Goal: Transaction & Acquisition: Obtain resource

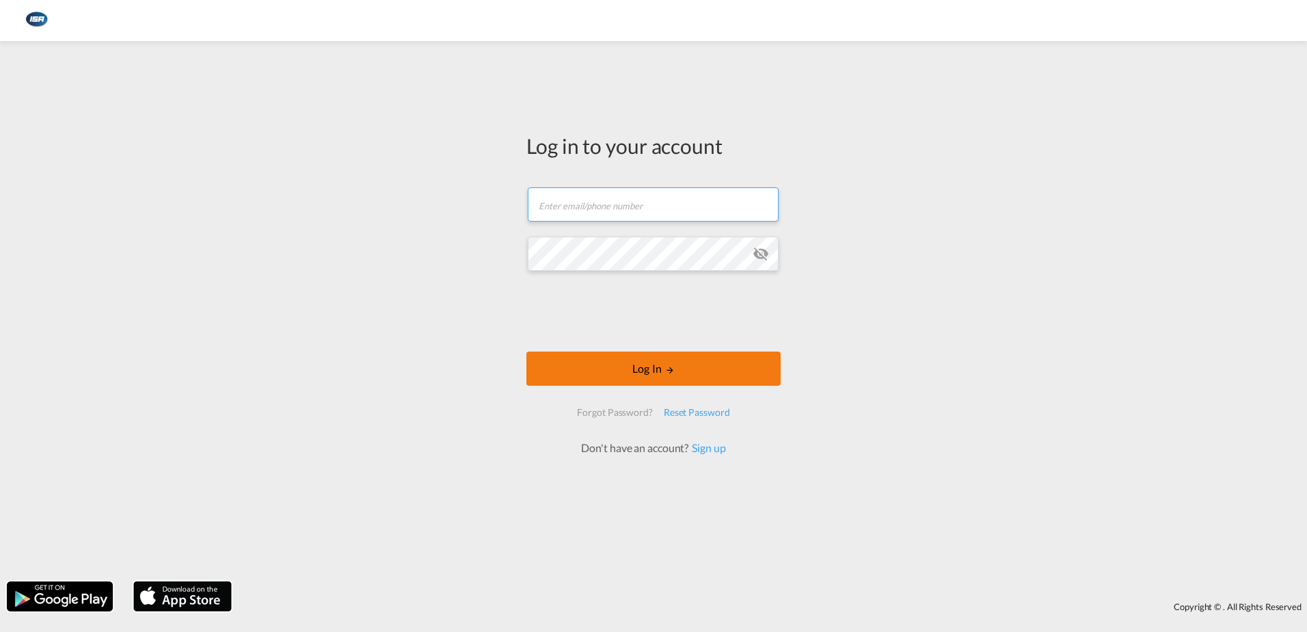
type input "[EMAIL_ADDRESS][DOMAIN_NAME]"
click at [669, 362] on button "Log In" at bounding box center [653, 368] width 254 height 34
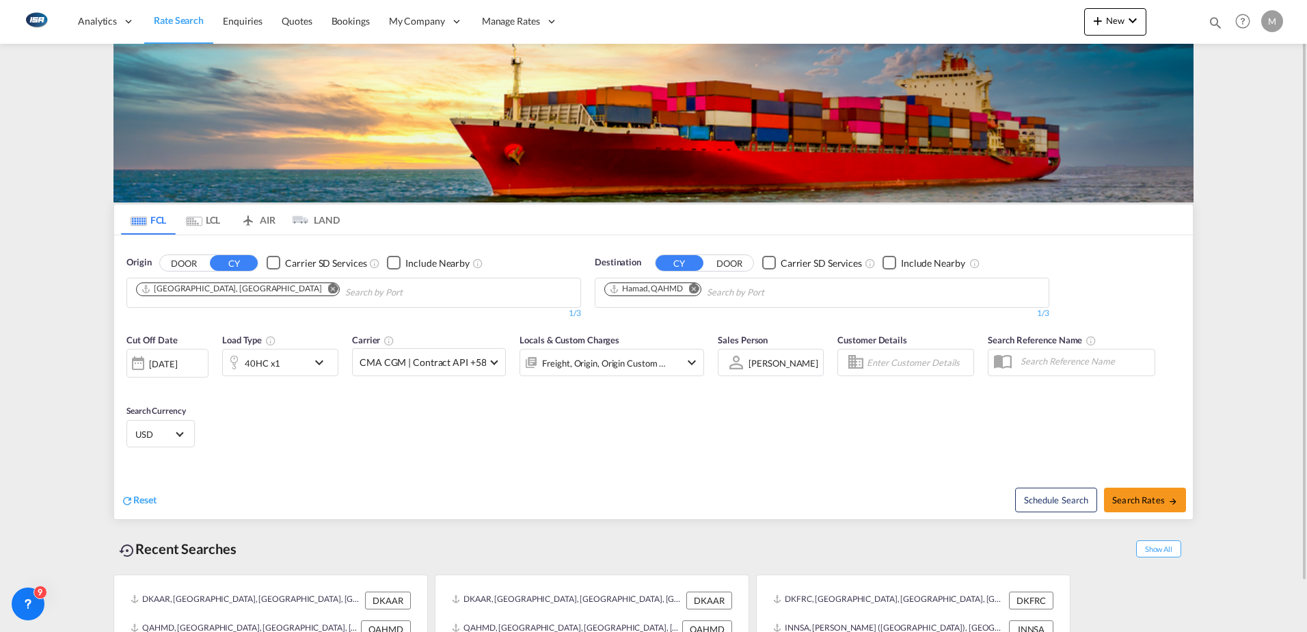
click at [699, 288] on md-icon "Remove" at bounding box center [694, 288] width 10 height 10
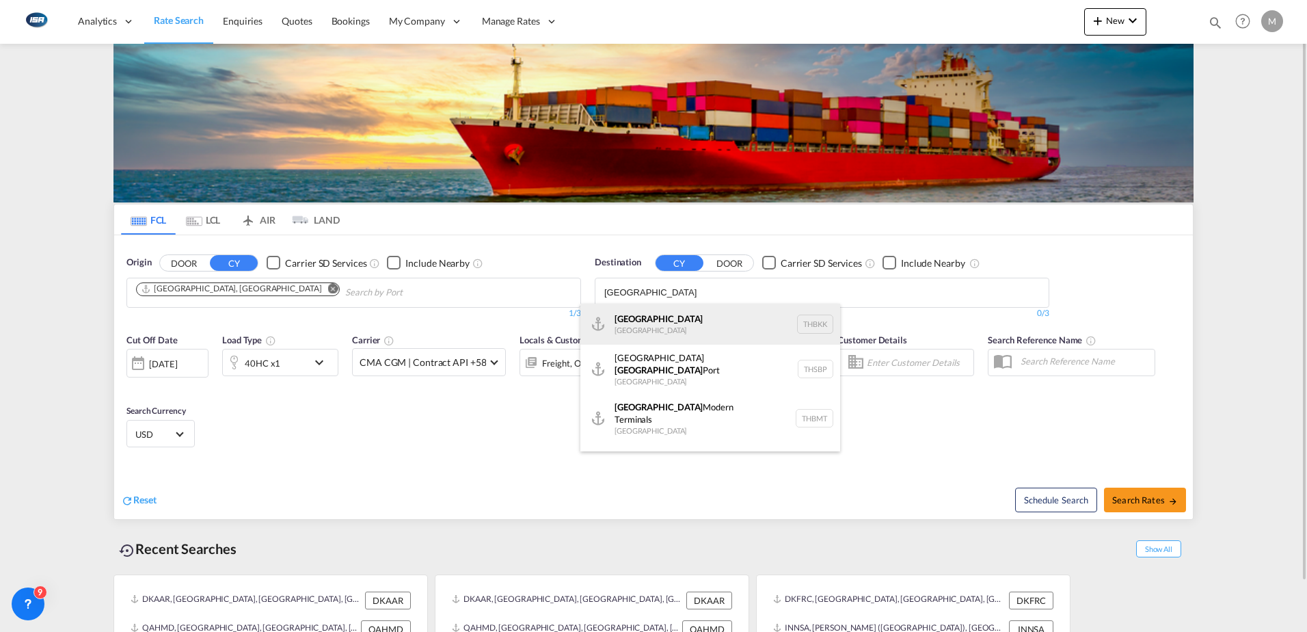
type input "[GEOGRAPHIC_DATA]"
click at [670, 319] on div "[GEOGRAPHIC_DATA] [GEOGRAPHIC_DATA] THBKK" at bounding box center [711, 324] width 260 height 41
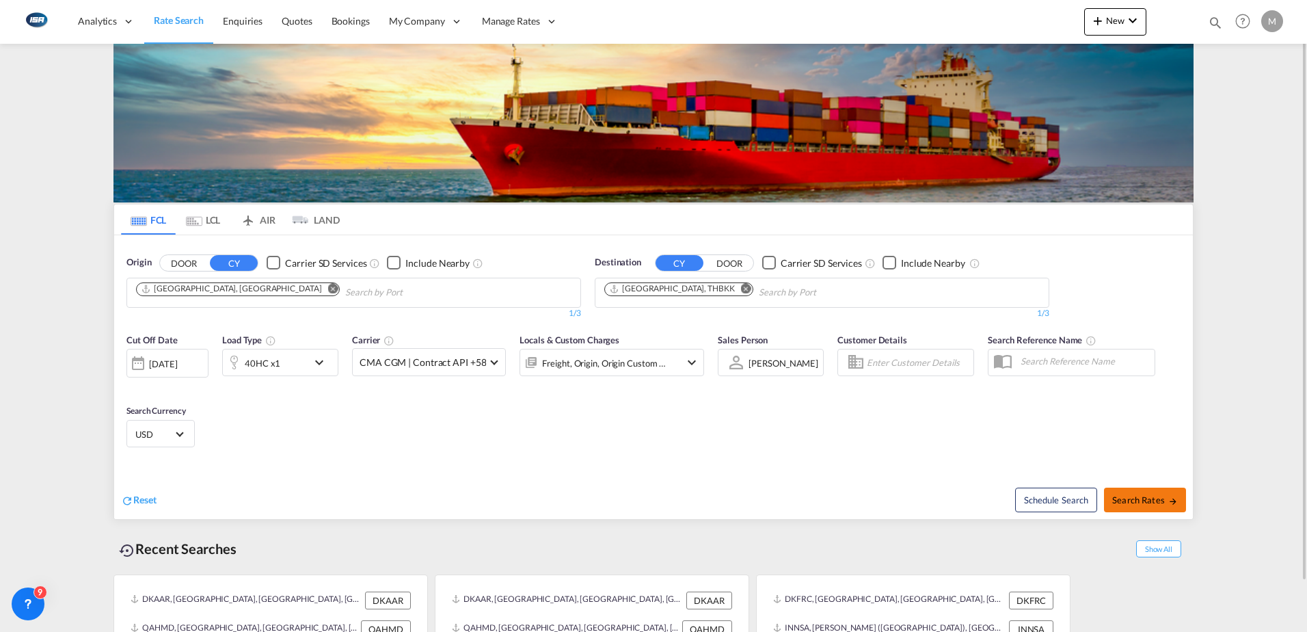
click at [1148, 505] on button "Search Rates" at bounding box center [1145, 500] width 82 height 25
type input "DKAAR to THBKK / [DATE]"
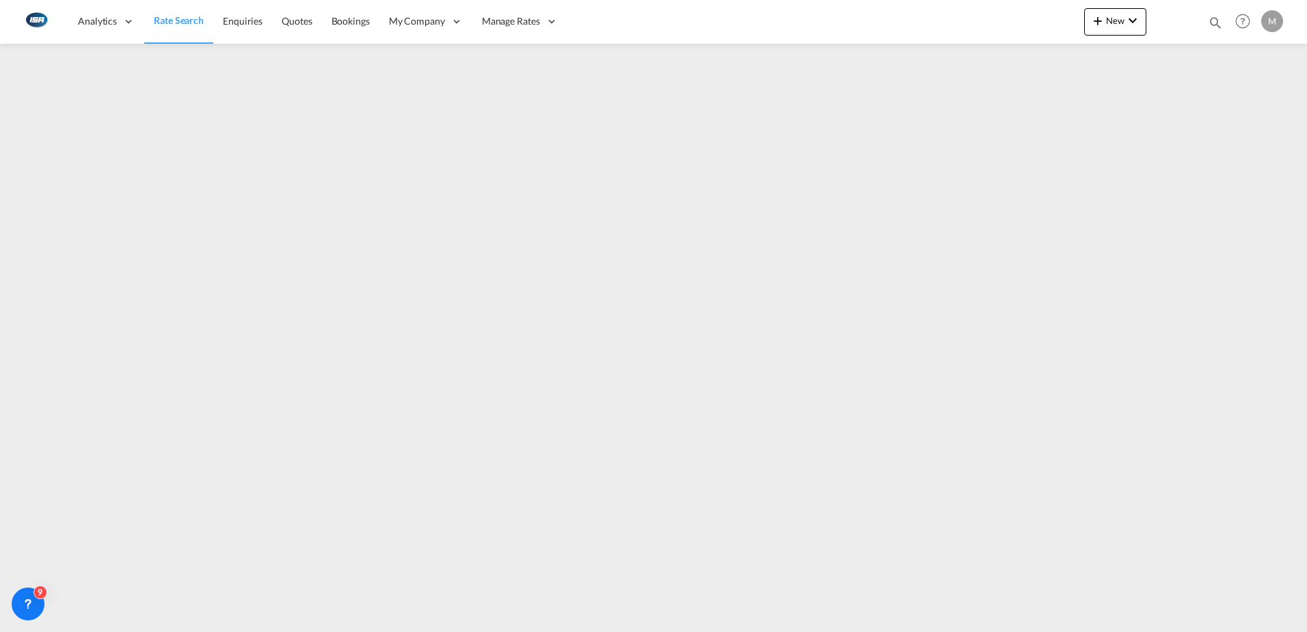
click at [180, 24] on span "Rate Search" at bounding box center [179, 20] width 50 height 12
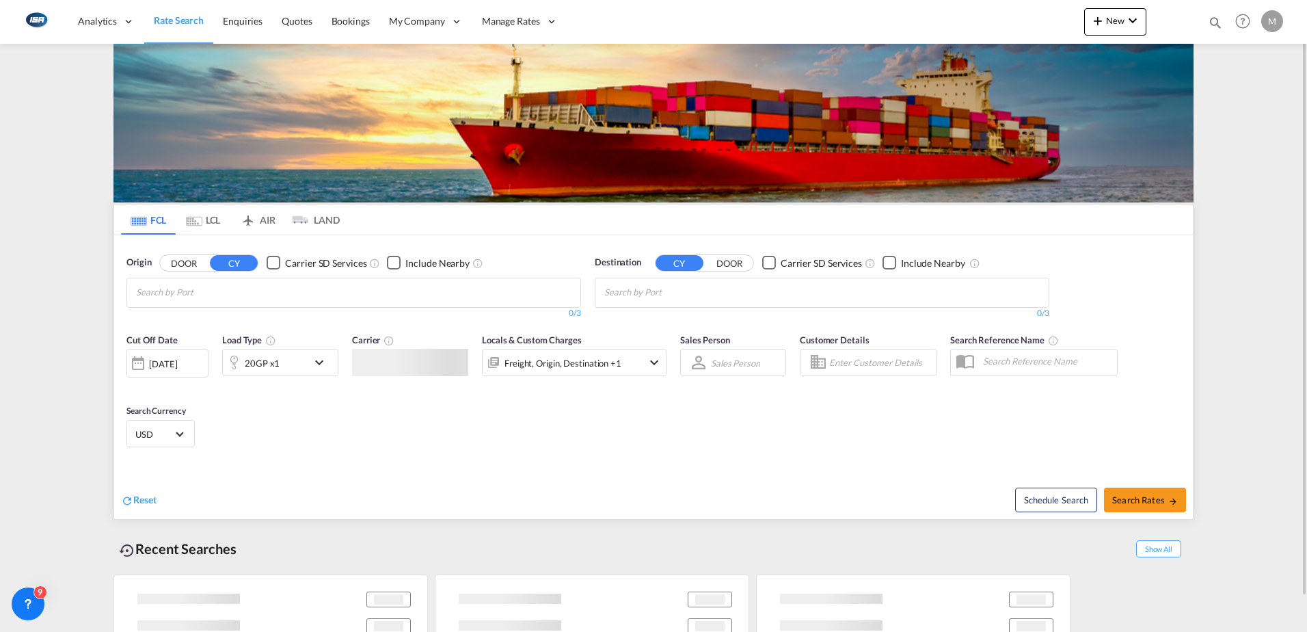
click at [206, 217] on md-tab-item "LCL" at bounding box center [203, 219] width 55 height 30
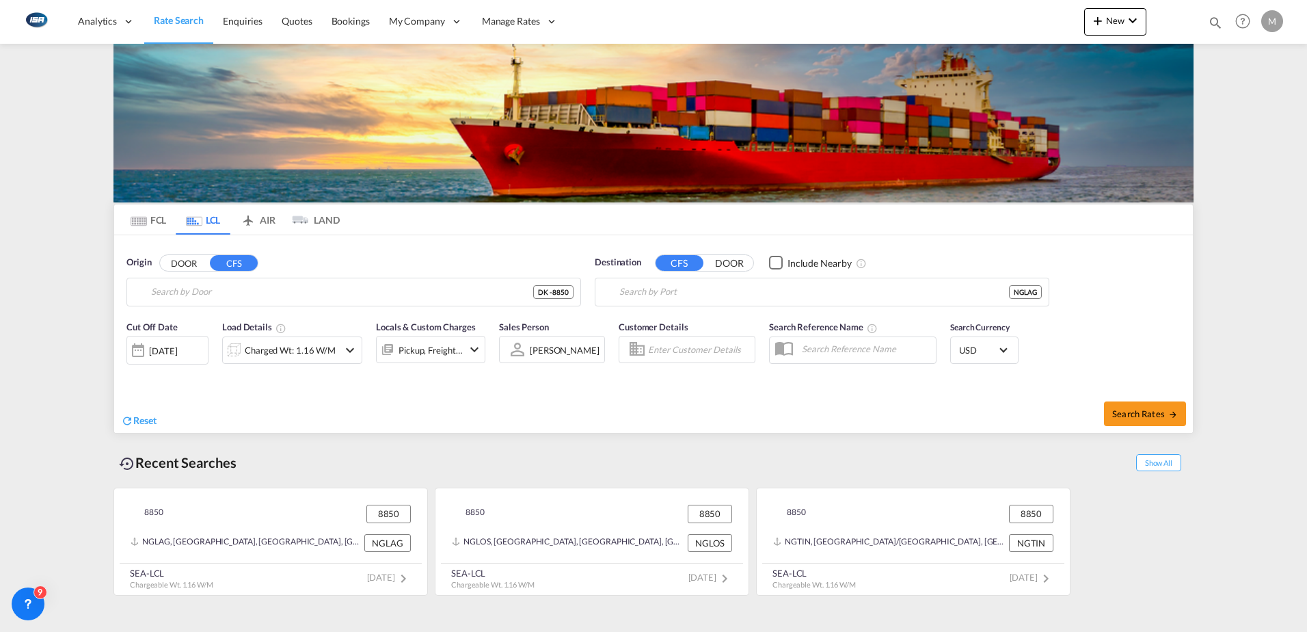
type input "DK-8850, Bjerring, [GEOGRAPHIC_DATA], Borre, Borridsoe, [PERSON_NAME], Gerning,…"
type input "[GEOGRAPHIC_DATA], NGLAG"
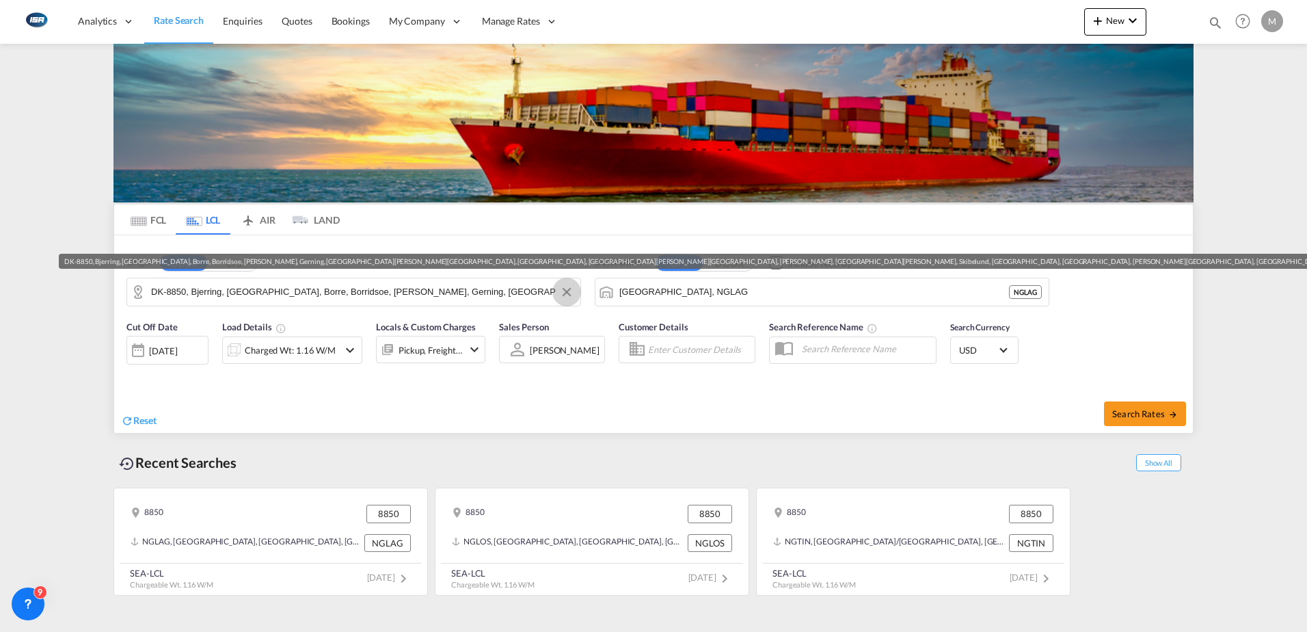
click at [569, 297] on button "Clear Input" at bounding box center [567, 292] width 21 height 21
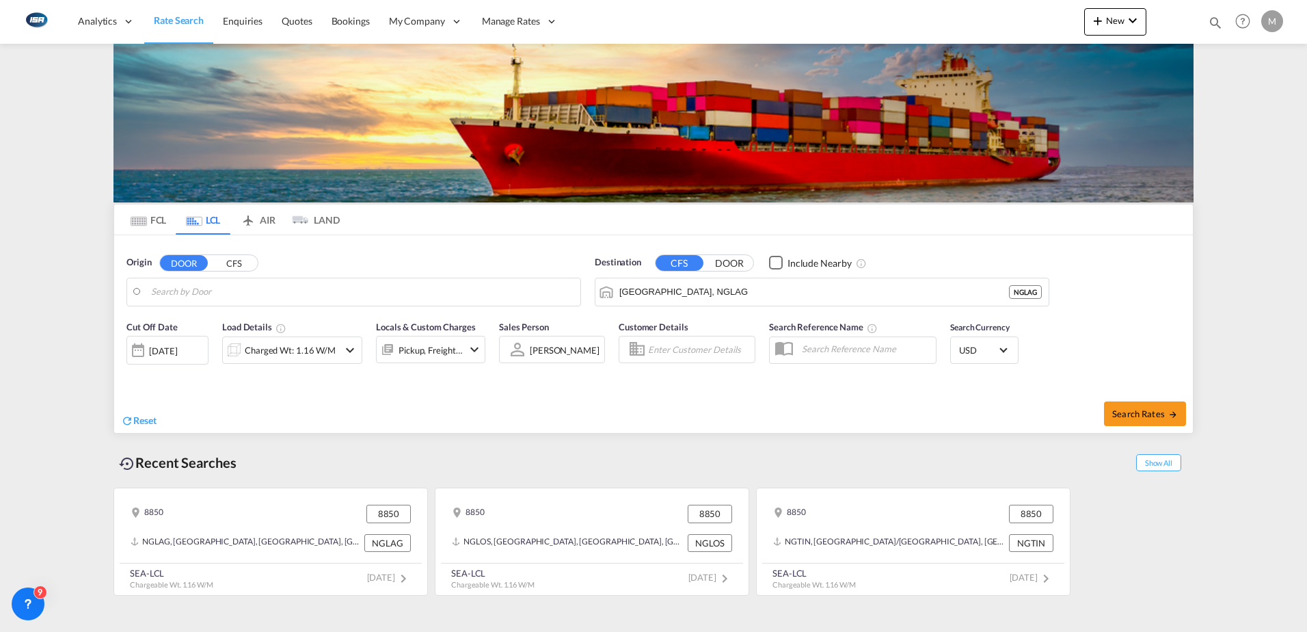
click at [174, 295] on body "Analytics Reports Dashboard Rate Search Enquiries Quotes Bookings" at bounding box center [653, 316] width 1307 height 632
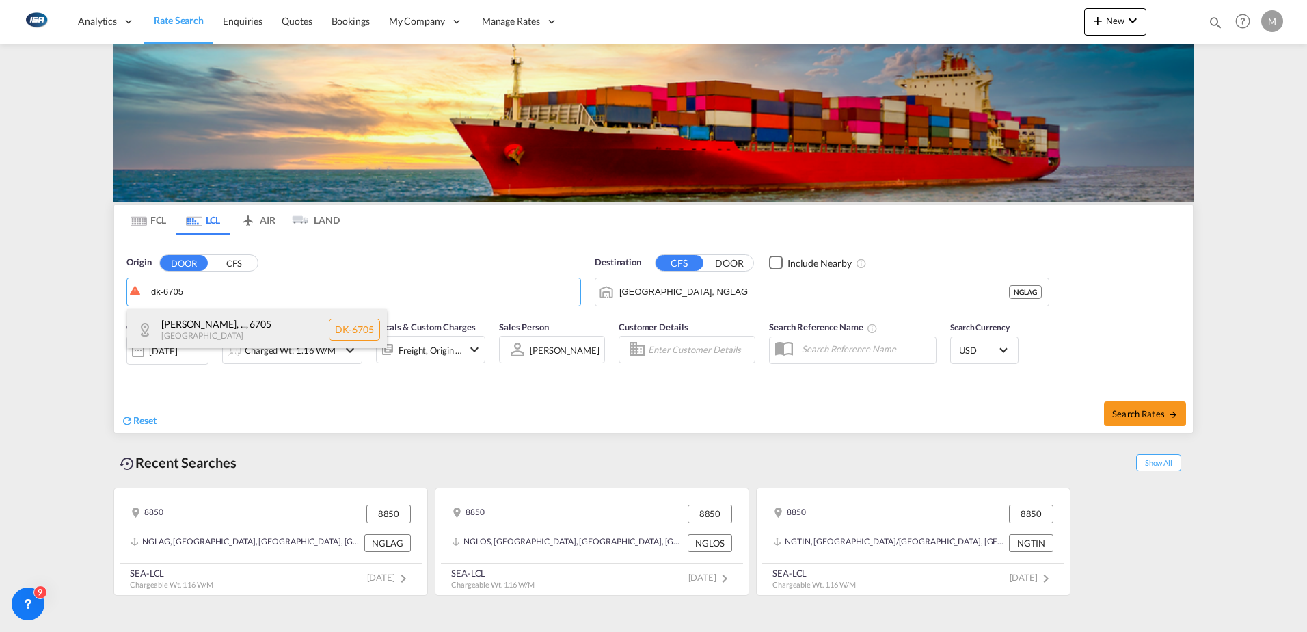
click at [198, 324] on div "[PERSON_NAME], ... , 6705 [GEOGRAPHIC_DATA] DK-6705" at bounding box center [257, 329] width 260 height 41
type input "DK-6705, [GEOGRAPHIC_DATA][PERSON_NAME][GEOGRAPHIC_DATA], [GEOGRAPHIC_DATA], [G…"
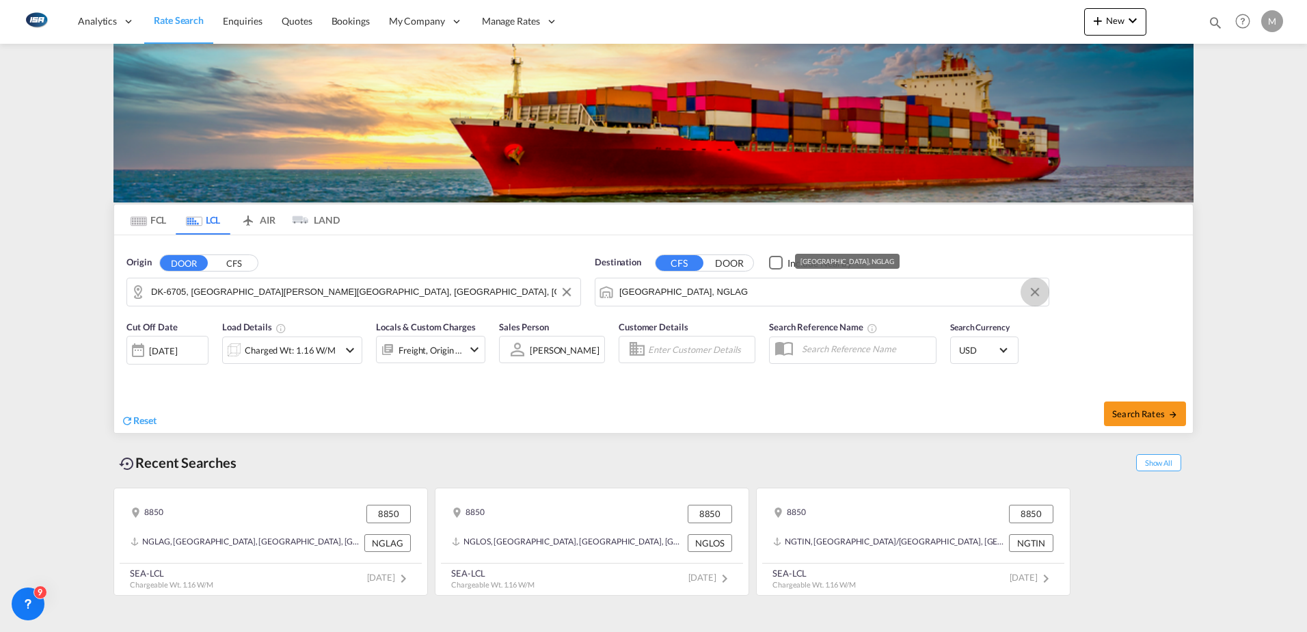
drag, startPoint x: 1036, startPoint y: 291, endPoint x: 914, endPoint y: 291, distance: 121.7
click at [1036, 291] on button "Clear Input" at bounding box center [1035, 292] width 21 height 21
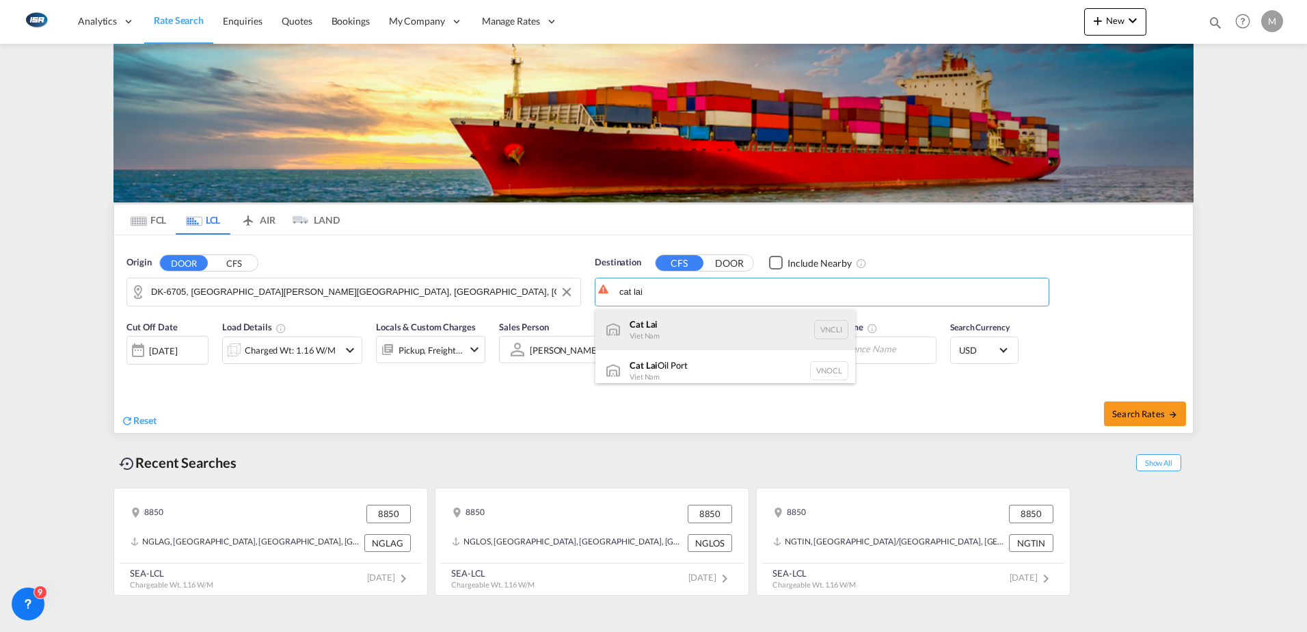
click at [666, 325] on div "Cat Lai Viet Nam VNCLI" at bounding box center [726, 329] width 260 height 41
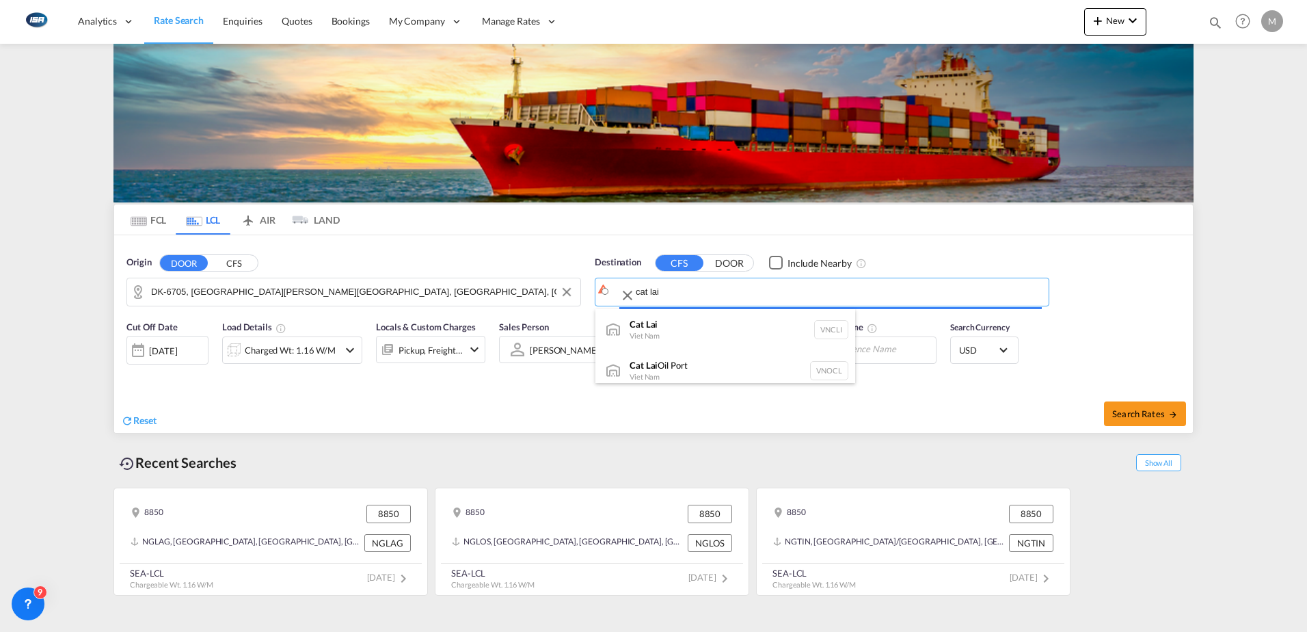
type input "Cat Lai, VNCLI"
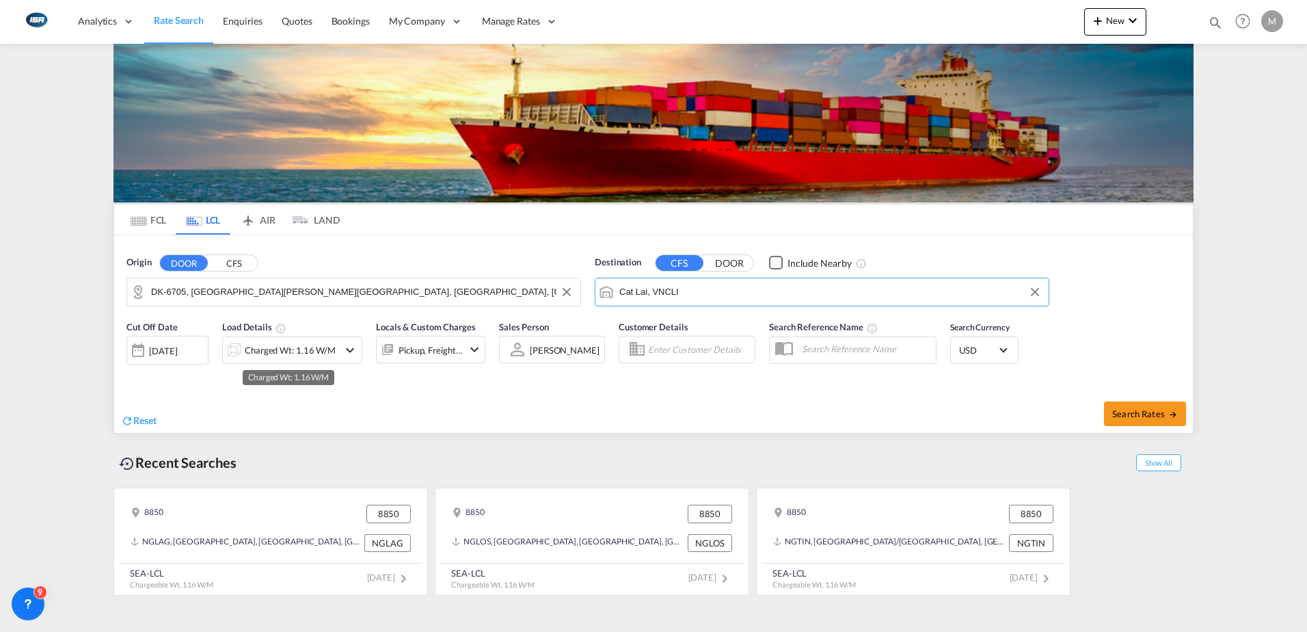
click at [279, 349] on div "Charged Wt: 1.16 W/M" at bounding box center [290, 350] width 91 height 19
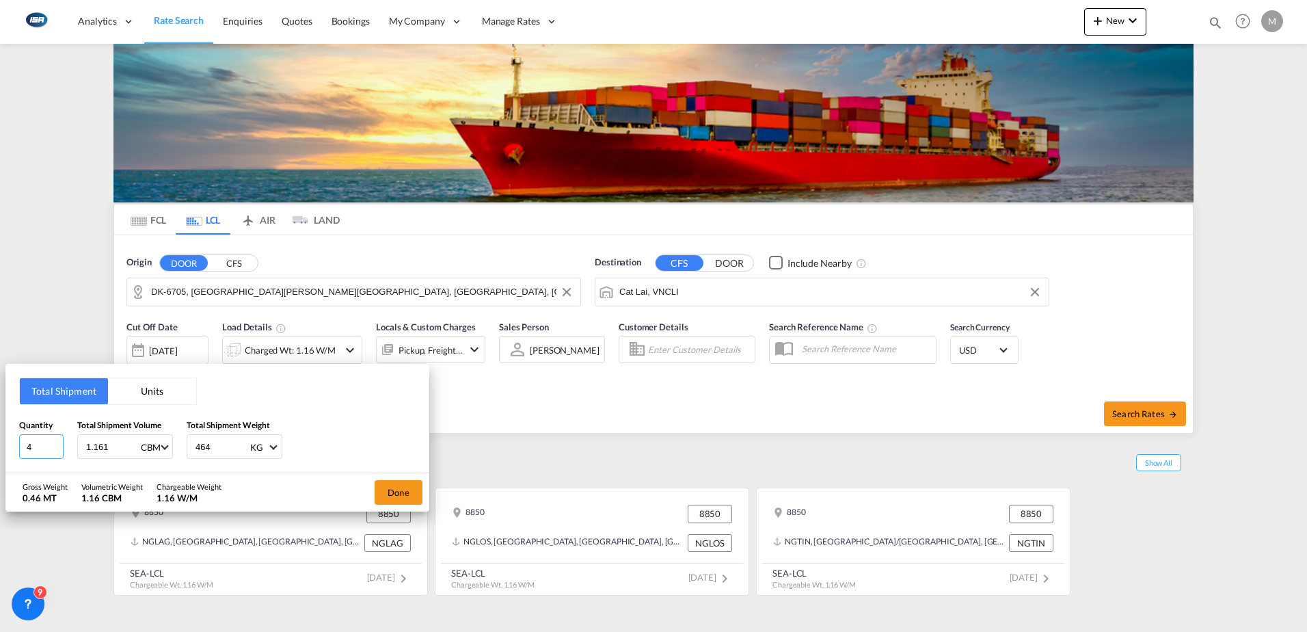
click at [55, 451] on input "4" at bounding box center [41, 446] width 44 height 25
click at [55, 451] on input "3" at bounding box center [41, 446] width 44 height 25
type input "2"
click at [55, 451] on input "2" at bounding box center [41, 446] width 44 height 25
click at [158, 392] on button "Units" at bounding box center [152, 391] width 88 height 26
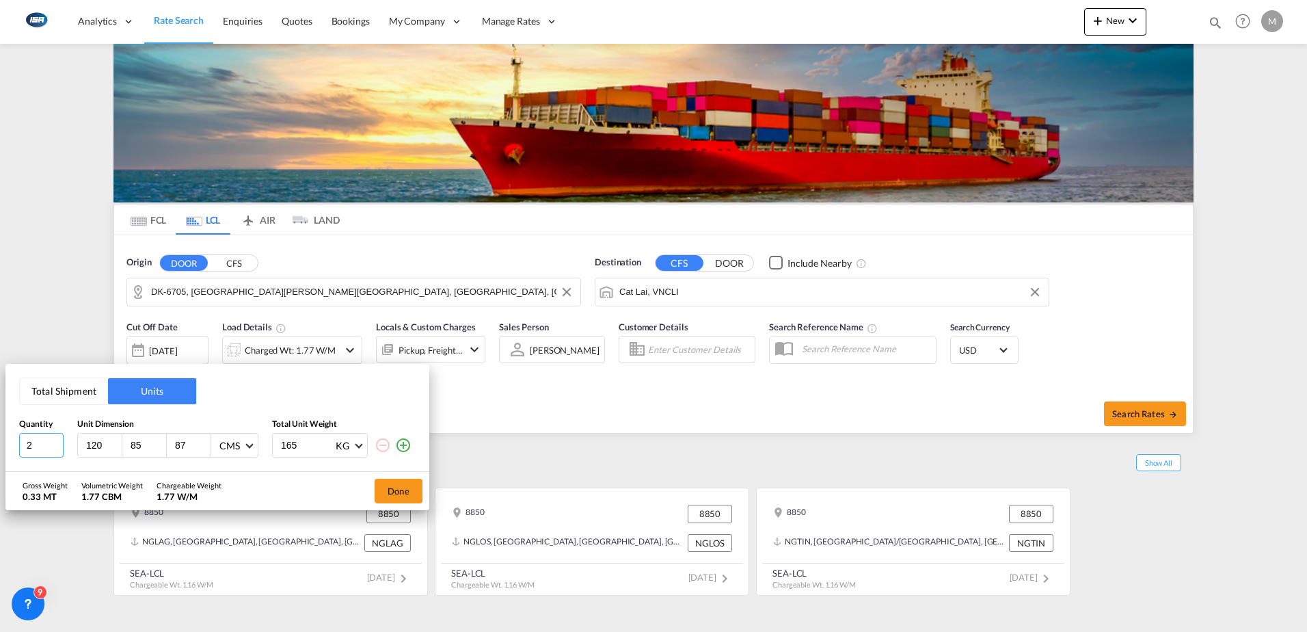
click at [36, 445] on input "2" at bounding box center [41, 445] width 44 height 25
type input "162"
type input "73"
type input "103"
type input "194"
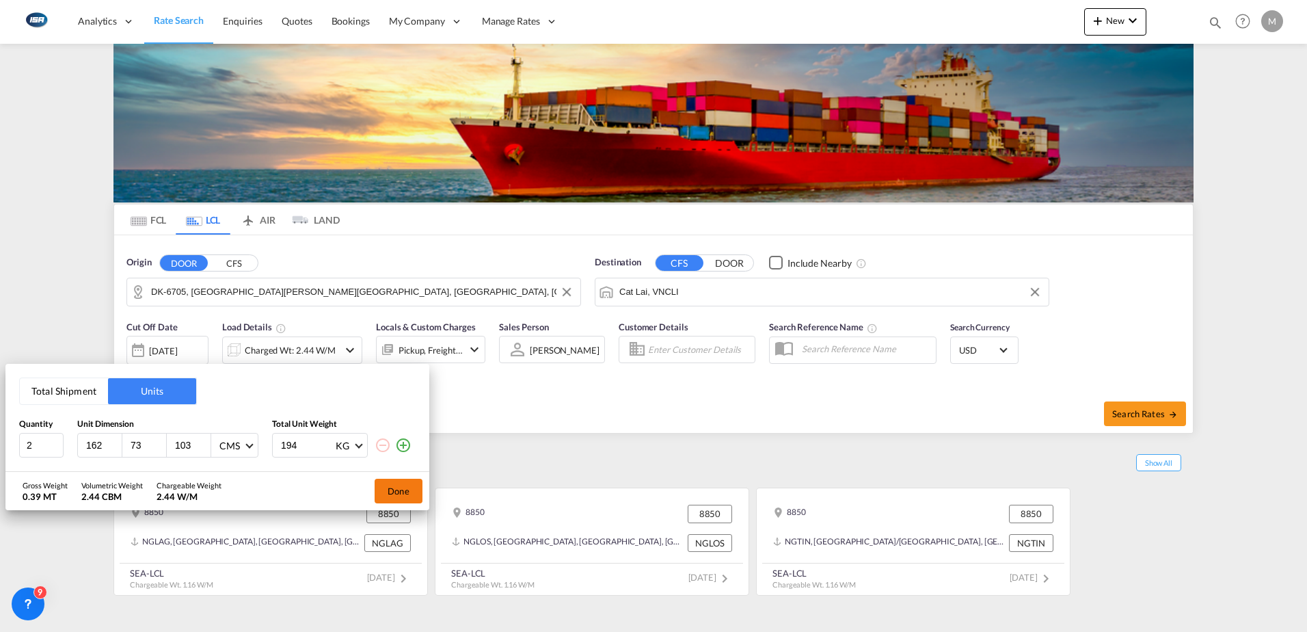
click at [399, 494] on button "Done" at bounding box center [399, 491] width 48 height 25
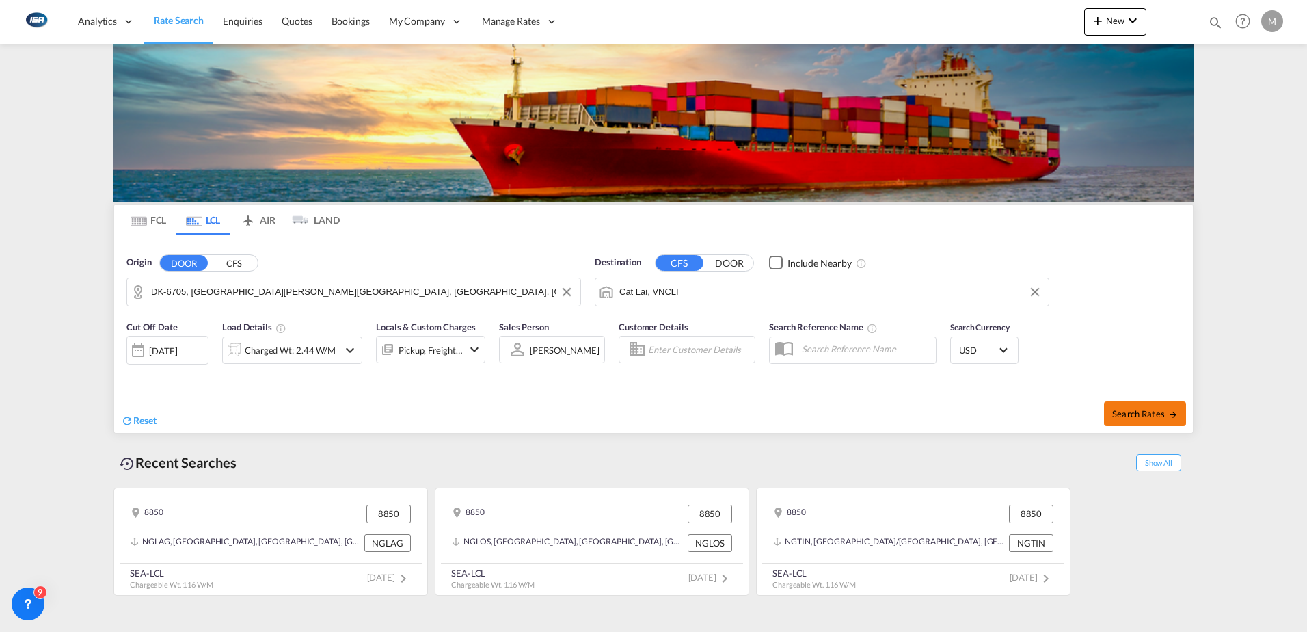
click at [1162, 413] on span "Search Rates" at bounding box center [1145, 413] width 66 height 11
type input "6705 to VNCLI / [DATE]"
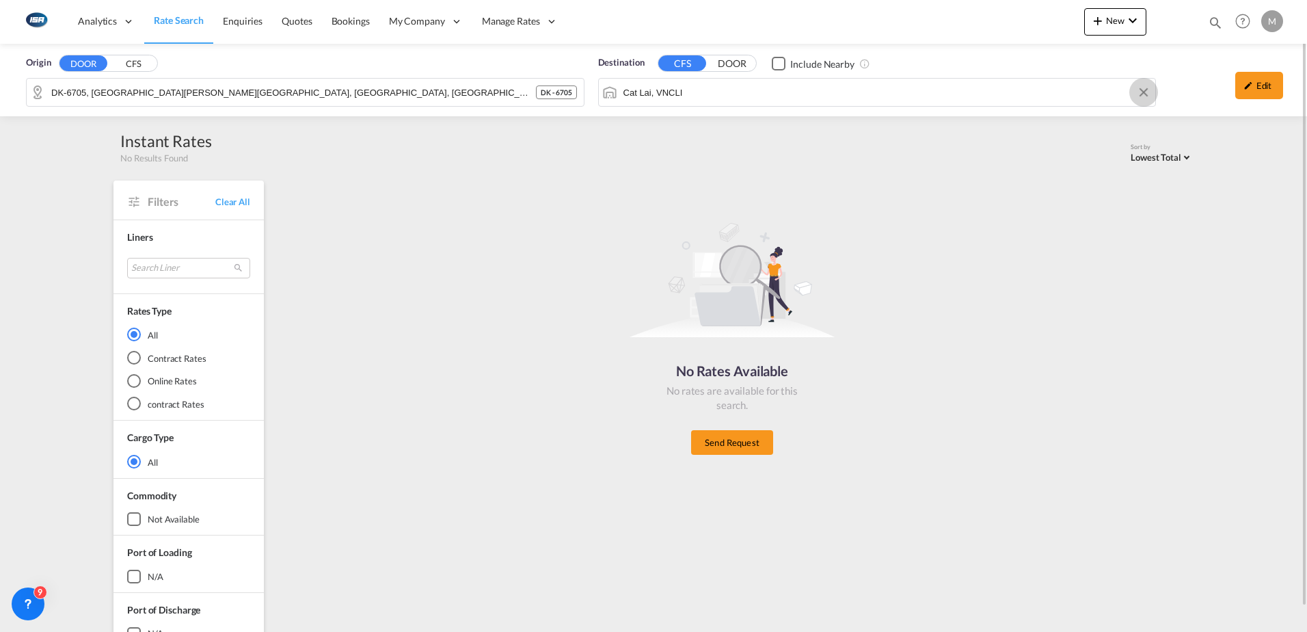
click at [1143, 94] on button "Clear Input" at bounding box center [1144, 92] width 21 height 21
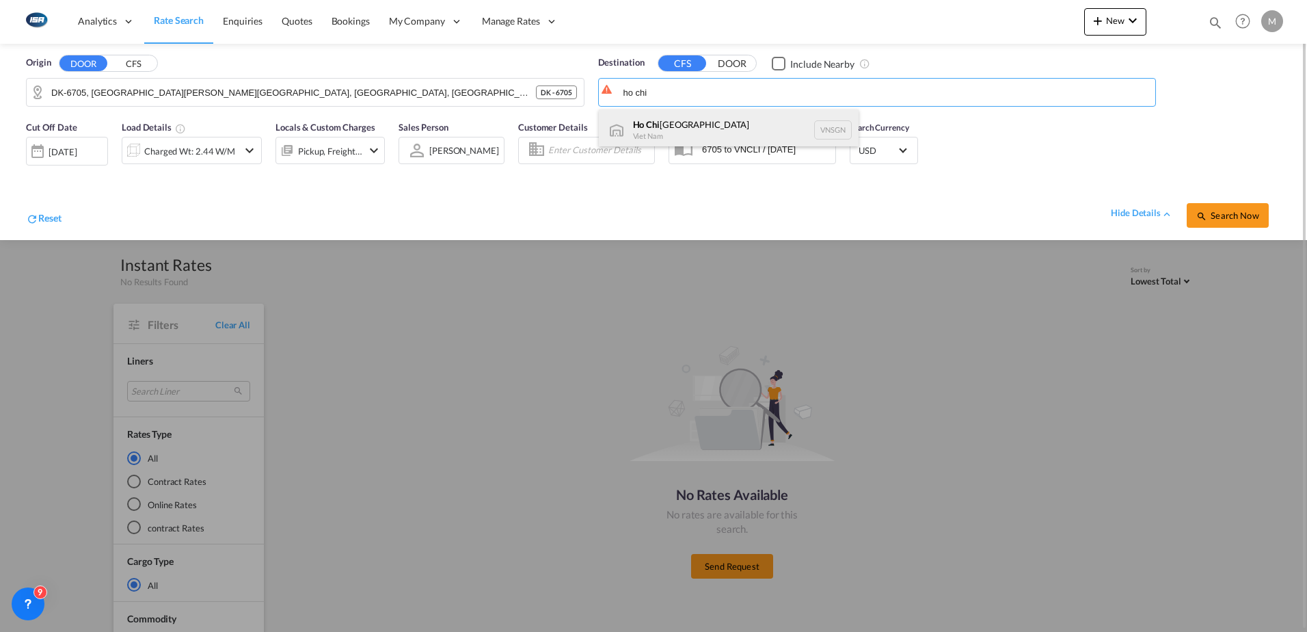
click at [717, 129] on div "[GEOGRAPHIC_DATA] [GEOGRAPHIC_DATA] VNSGN" at bounding box center [729, 129] width 260 height 41
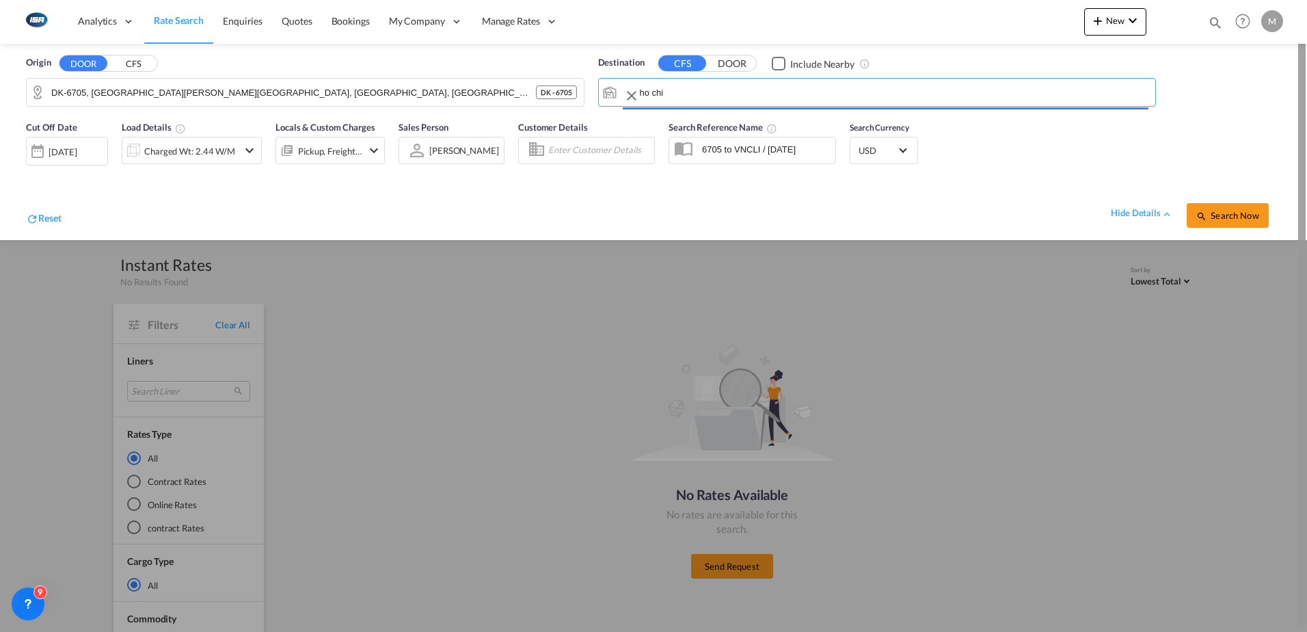
type input "[GEOGRAPHIC_DATA], VNSGN"
click at [1216, 218] on span "Search Now" at bounding box center [1228, 215] width 62 height 11
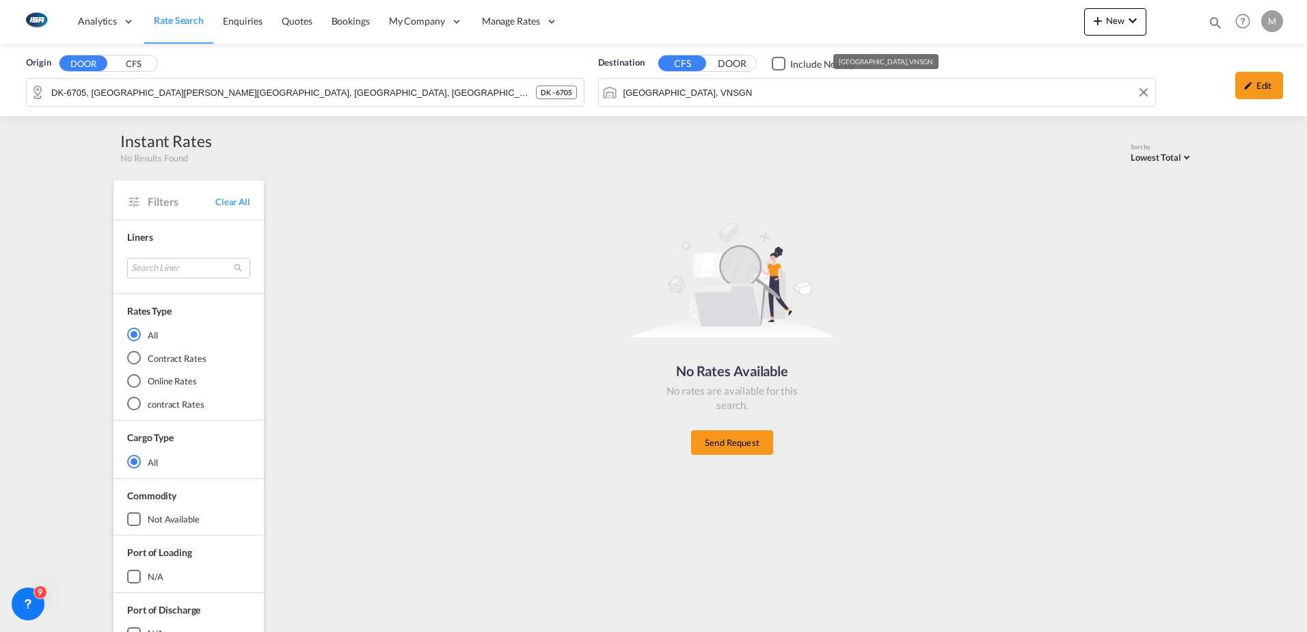
click at [1084, 90] on div "Origin DOOR CFS DK-6705, [GEOGRAPHIC_DATA][PERSON_NAME][GEOGRAPHIC_DATA], [GEOG…" at bounding box center [653, 80] width 1307 height 72
